Goal: Task Accomplishment & Management: Complete application form

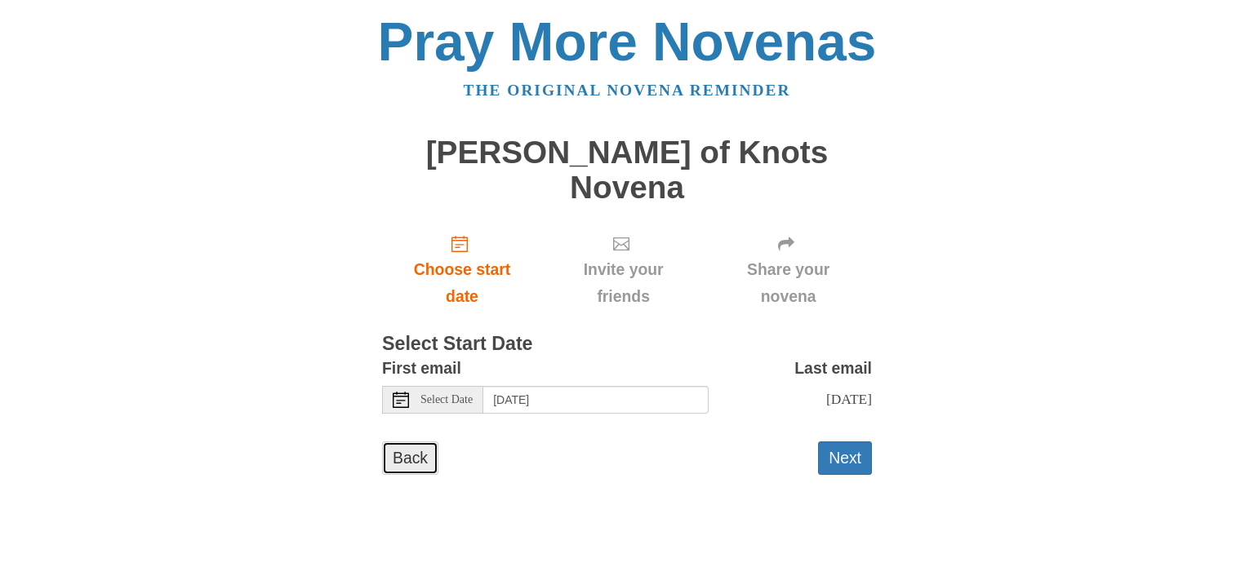
click at [403, 442] on link "Back" at bounding box center [410, 458] width 56 height 33
click at [407, 392] on icon at bounding box center [401, 400] width 16 height 16
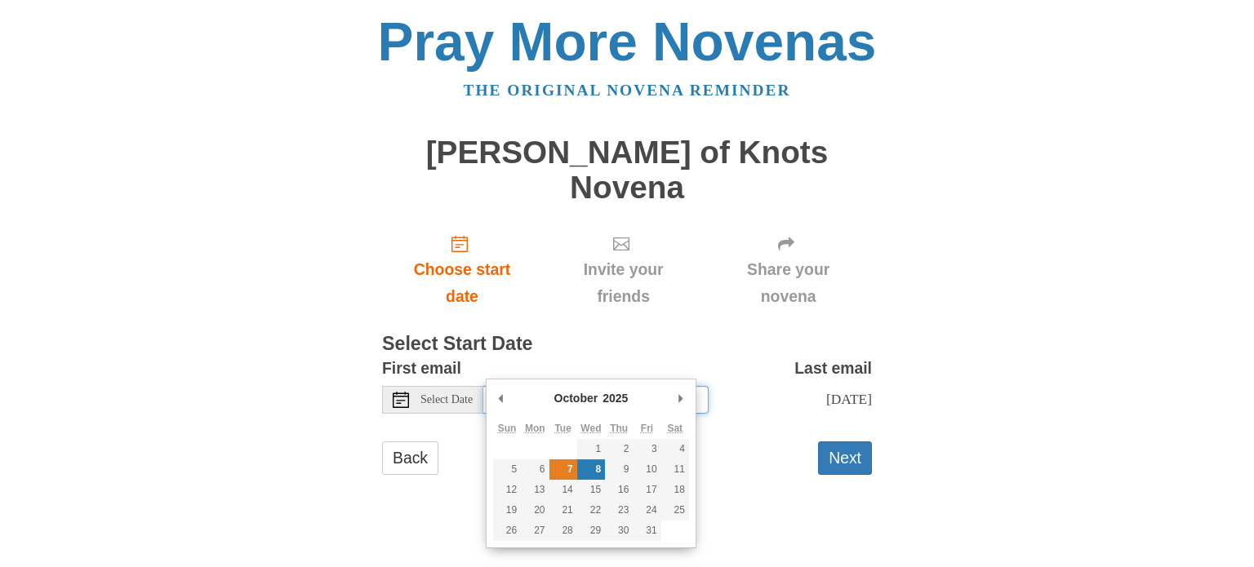
type input "[DATE]"
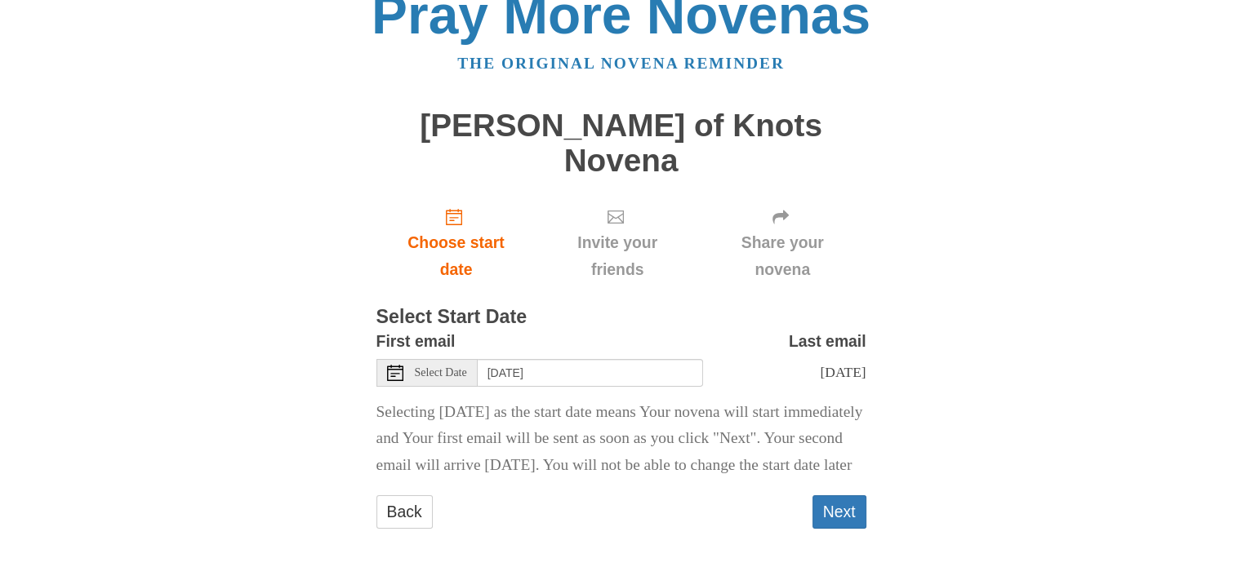
scroll to position [42, 0]
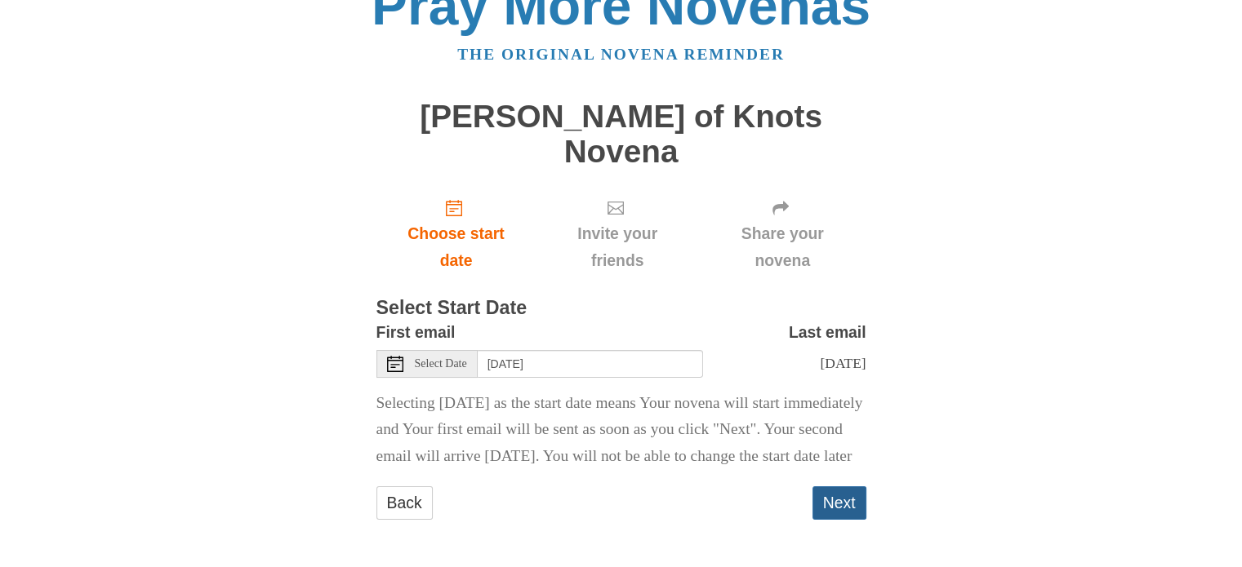
click at [843, 507] on button "Next" at bounding box center [839, 503] width 54 height 33
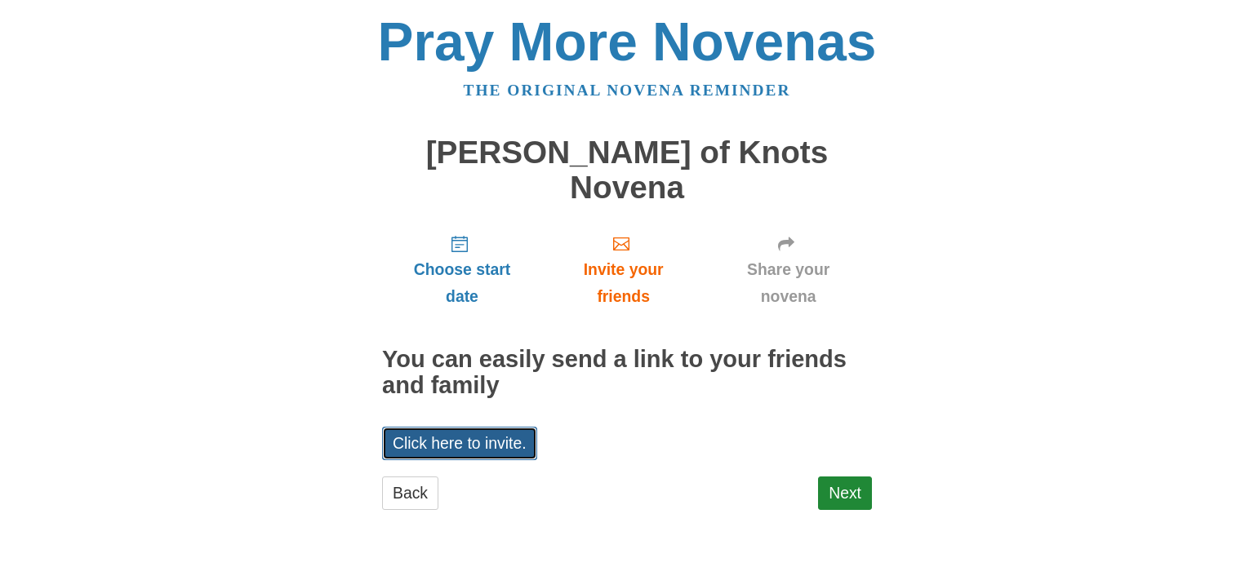
click at [462, 427] on link "Click here to invite." at bounding box center [459, 443] width 155 height 33
click at [993, 300] on div "Pray More Novenas The original novena reminder Mary Undoer of Knots Novena Choo…" at bounding box center [626, 279] width 955 height 558
click at [411, 477] on link "Back" at bounding box center [410, 493] width 56 height 33
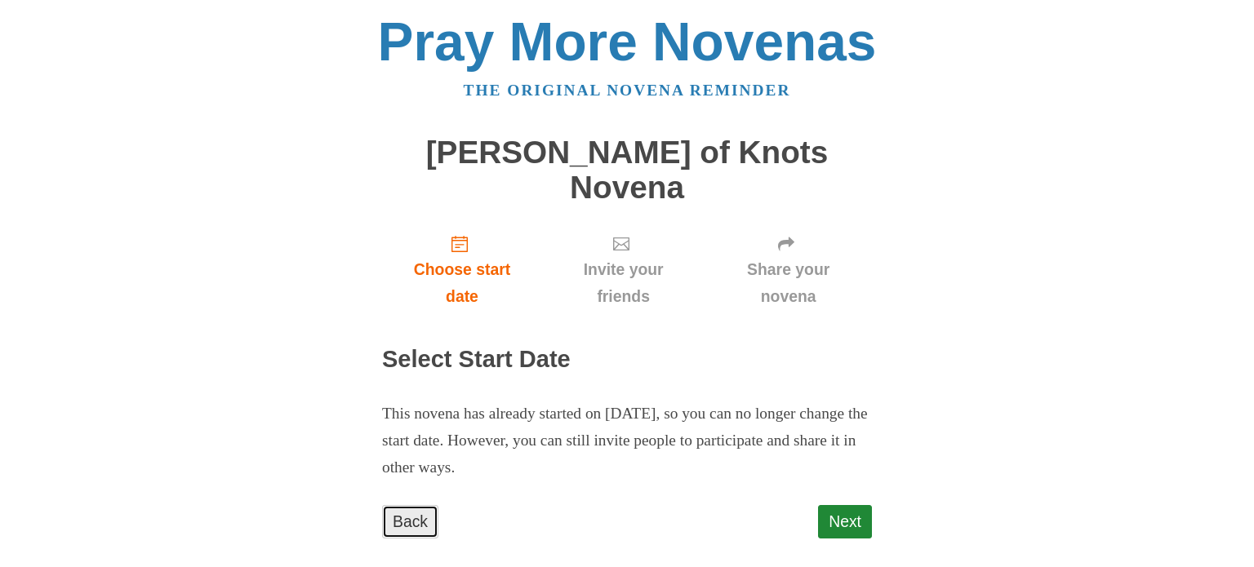
click at [398, 505] on link "Back" at bounding box center [410, 521] width 56 height 33
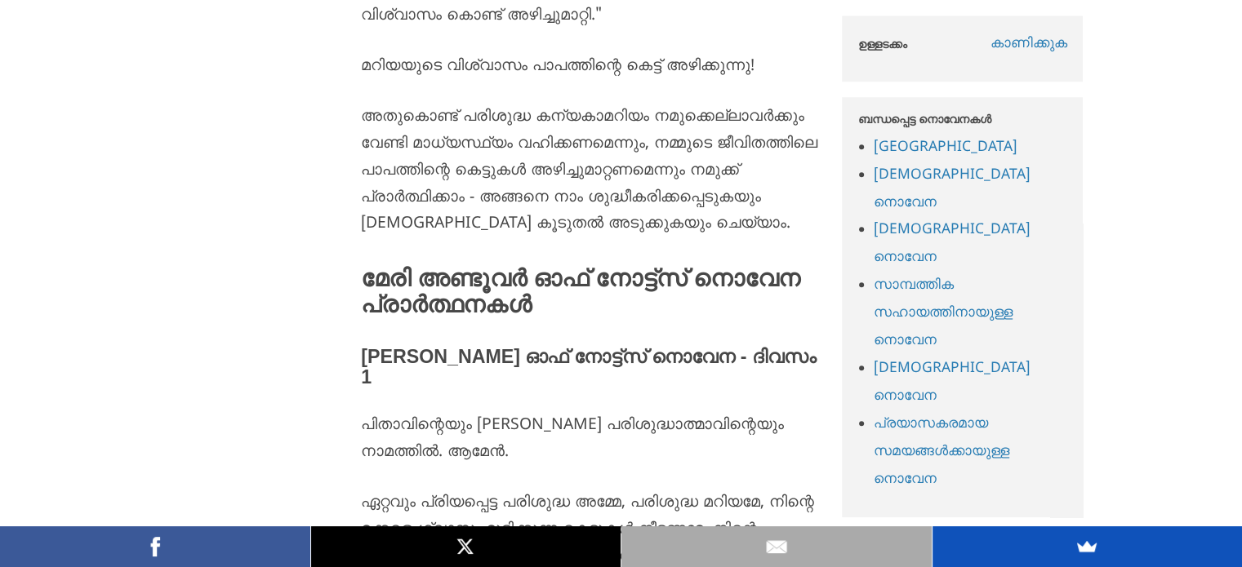
scroll to position [1534, 0]
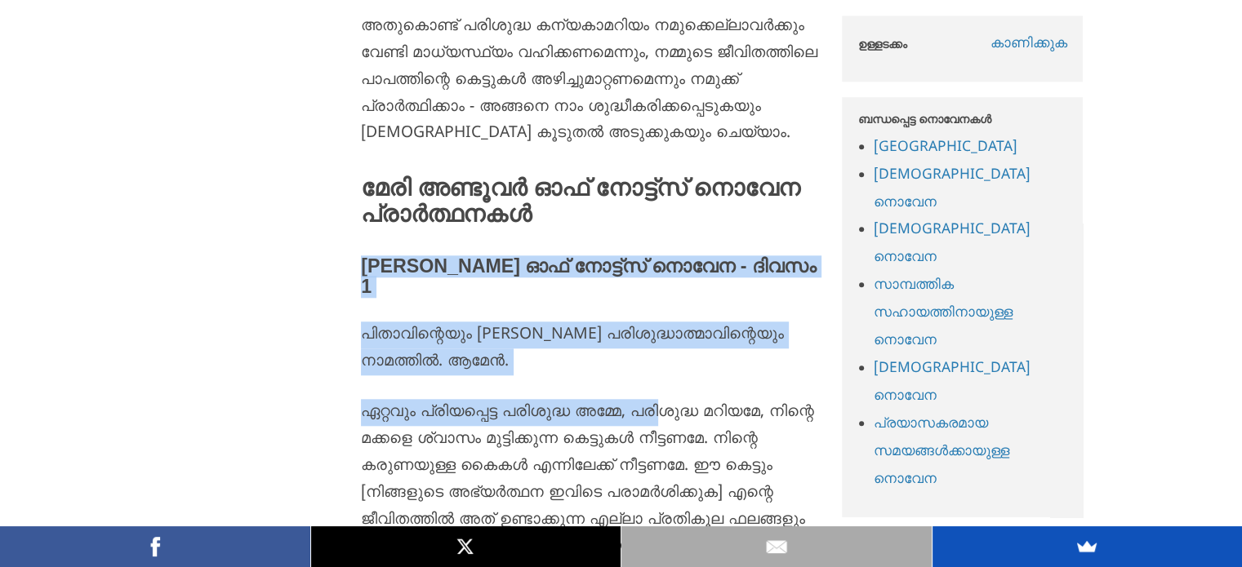
drag, startPoint x: 352, startPoint y: 293, endPoint x: 666, endPoint y: 456, distance: 353.8
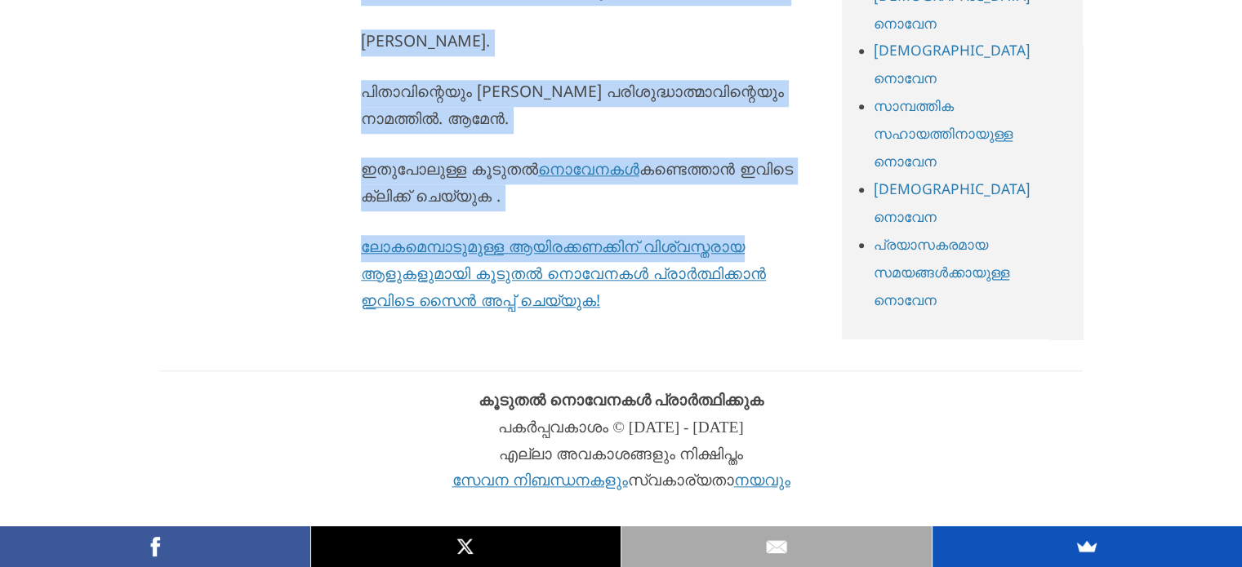
scroll to position [15389, 0]
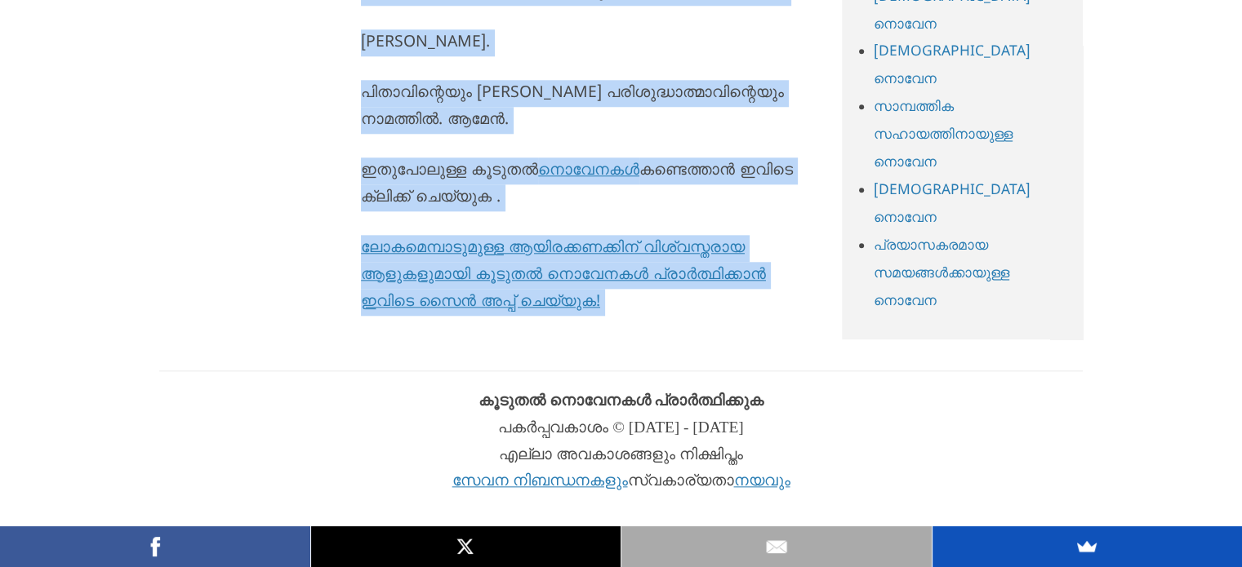
copy div "മേരി അൺഡോയർ ഓഫ് നോട്ട്സ് നൊവേന - ദിവസം 1 പിതാവിന്റെയും പുത്രന്റെയും പരിശുദ്ധാത്…"
